Goal: Book appointment/travel/reservation

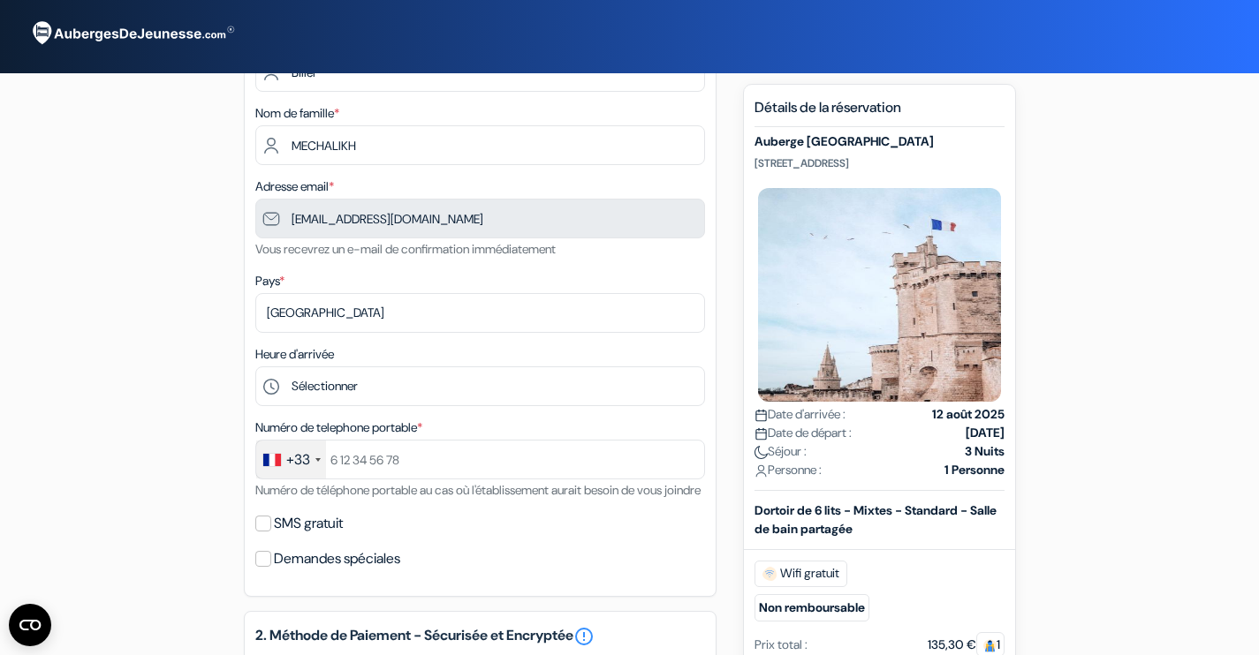
scroll to position [132, 0]
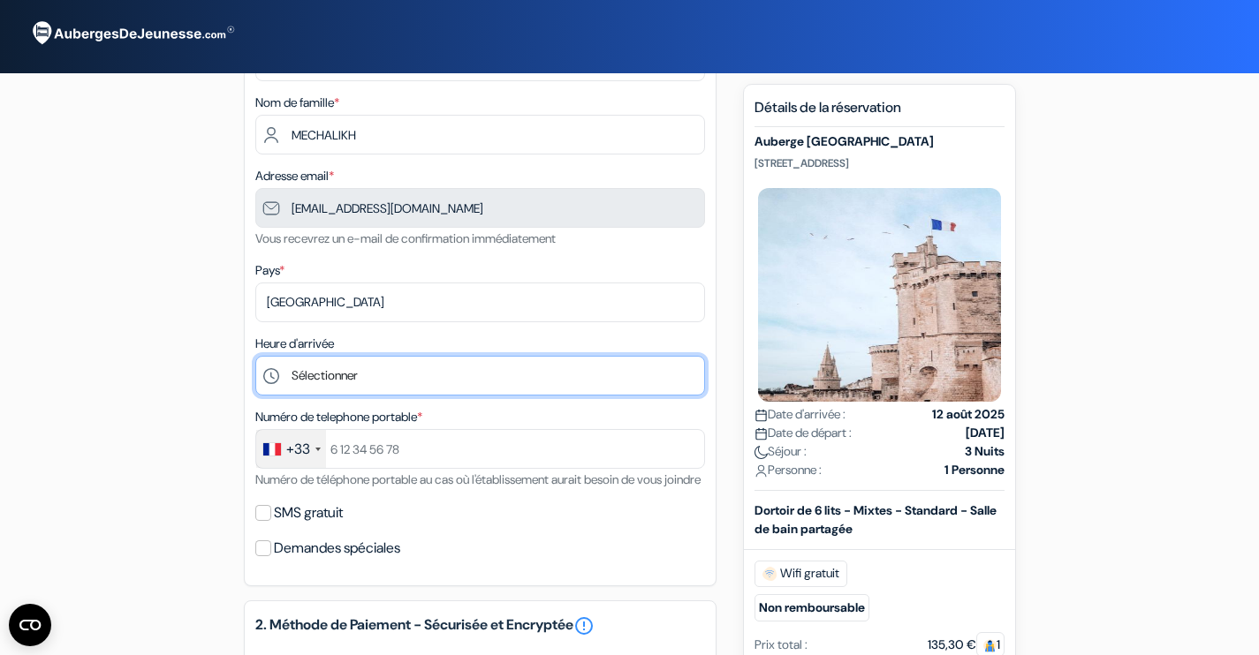
click at [447, 368] on select "Sélectionner 1:00 2:00 3:00 4:00 5:00 6:00 7:00 8:00 9:00 10:00 11:00 12:00 13:…" at bounding box center [480, 376] width 450 height 40
select select "18"
click at [255, 356] on select "Sélectionner 1:00 2:00 3:00 4:00 5:00 6:00 7:00 8:00 9:00 10:00 11:00 12:00 13:…" at bounding box center [480, 376] width 450 height 40
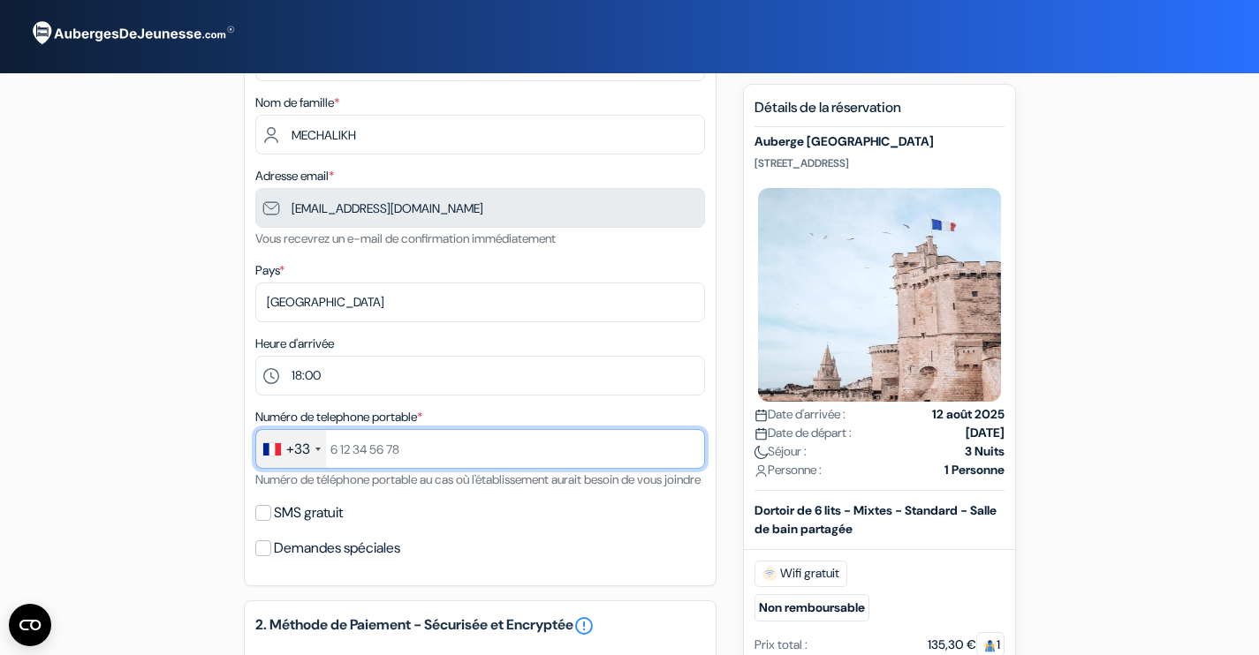
click at [388, 450] on input "text" at bounding box center [480, 449] width 450 height 40
type input "6"
type input "616485501"
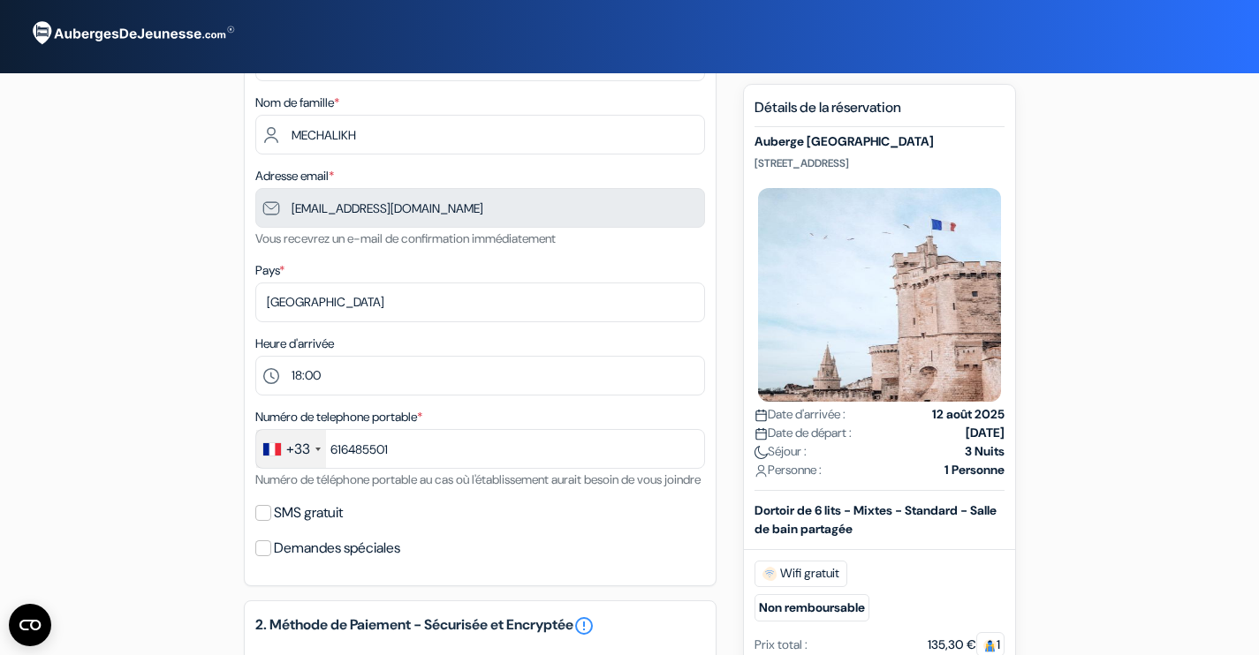
click at [253, 521] on div "1. Vos détails error_outline Prénom * Billel Nom de famille * MECHALIKH Adresse…" at bounding box center [480, 280] width 473 height 611
click at [263, 521] on input "SMS gratuit" at bounding box center [263, 513] width 16 height 16
checkbox input "true"
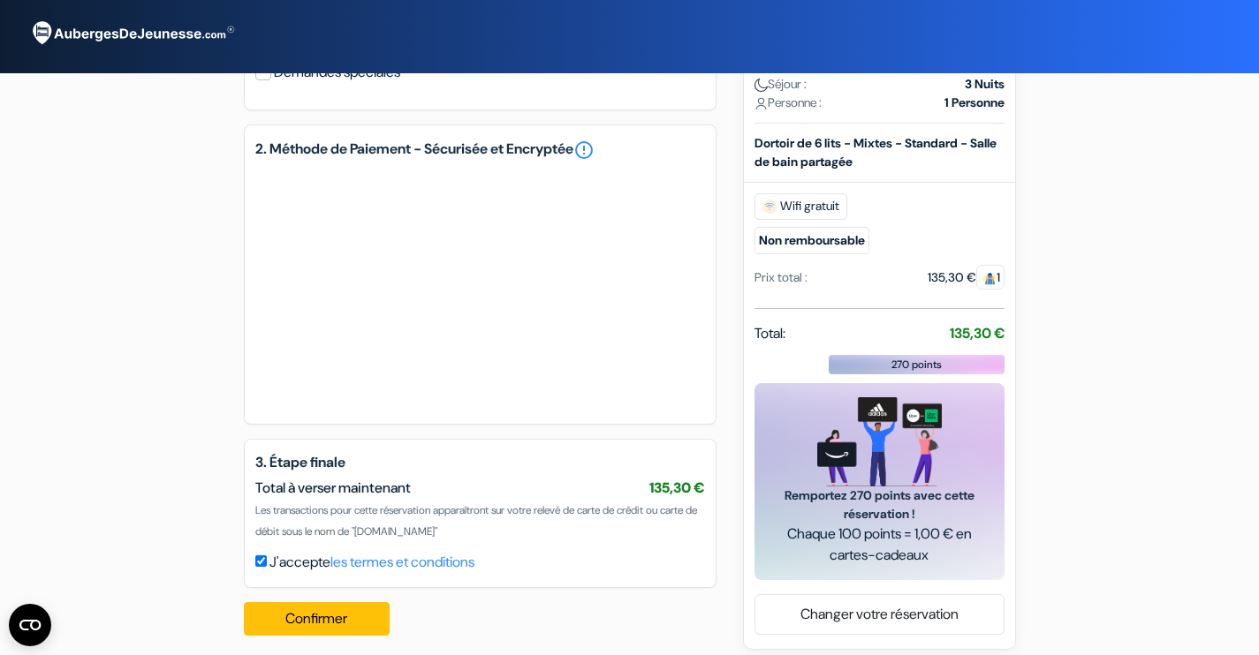
scroll to position [669, 0]
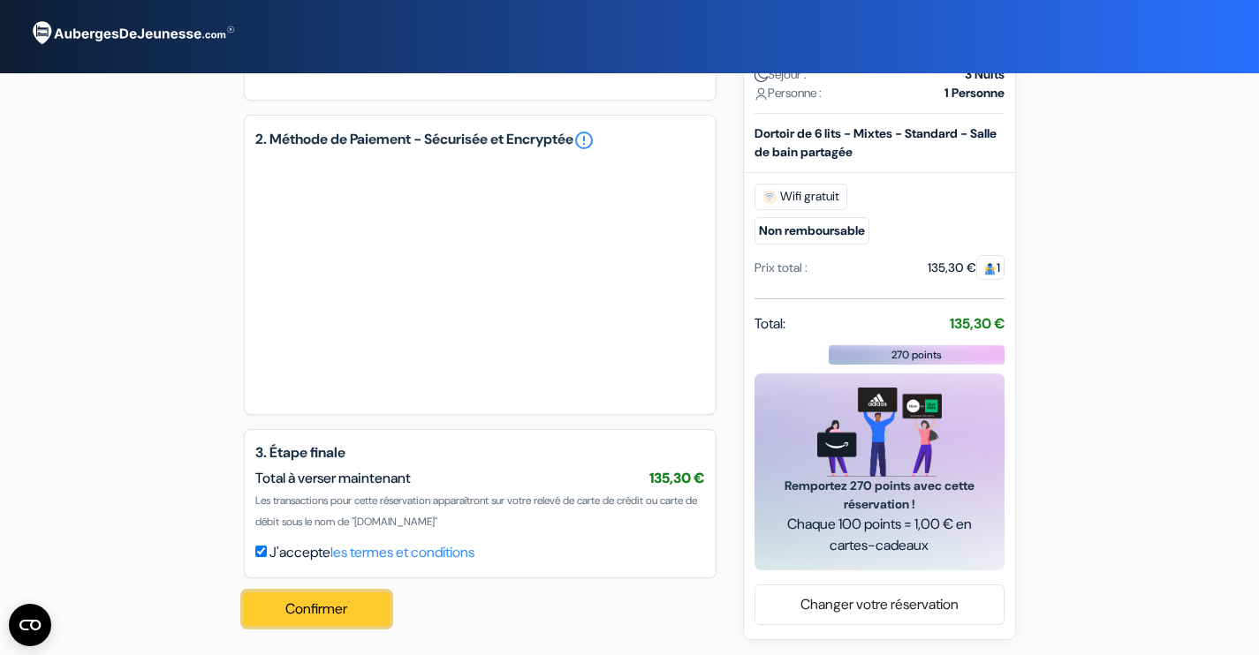
click at [352, 614] on button "Confirmer Loading..." at bounding box center [317, 610] width 147 height 34
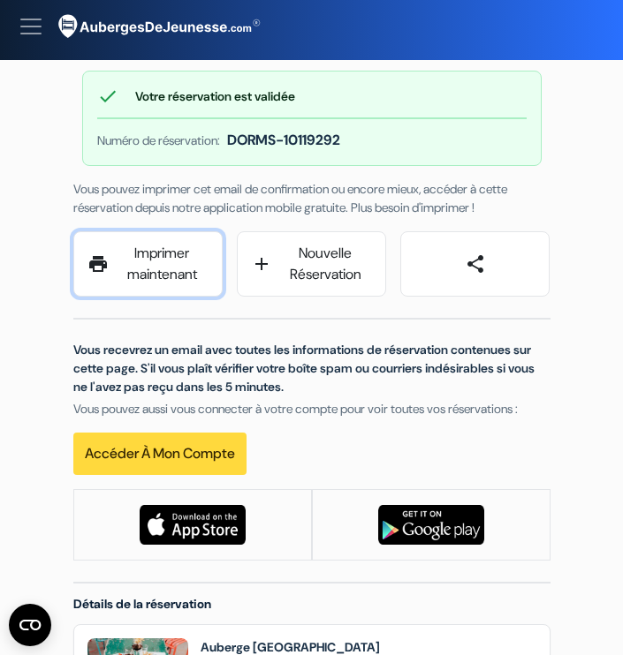
click at [173, 259] on link "print Imprimer maintenant" at bounding box center [147, 263] width 149 height 65
